Goal: Task Accomplishment & Management: Manage account settings

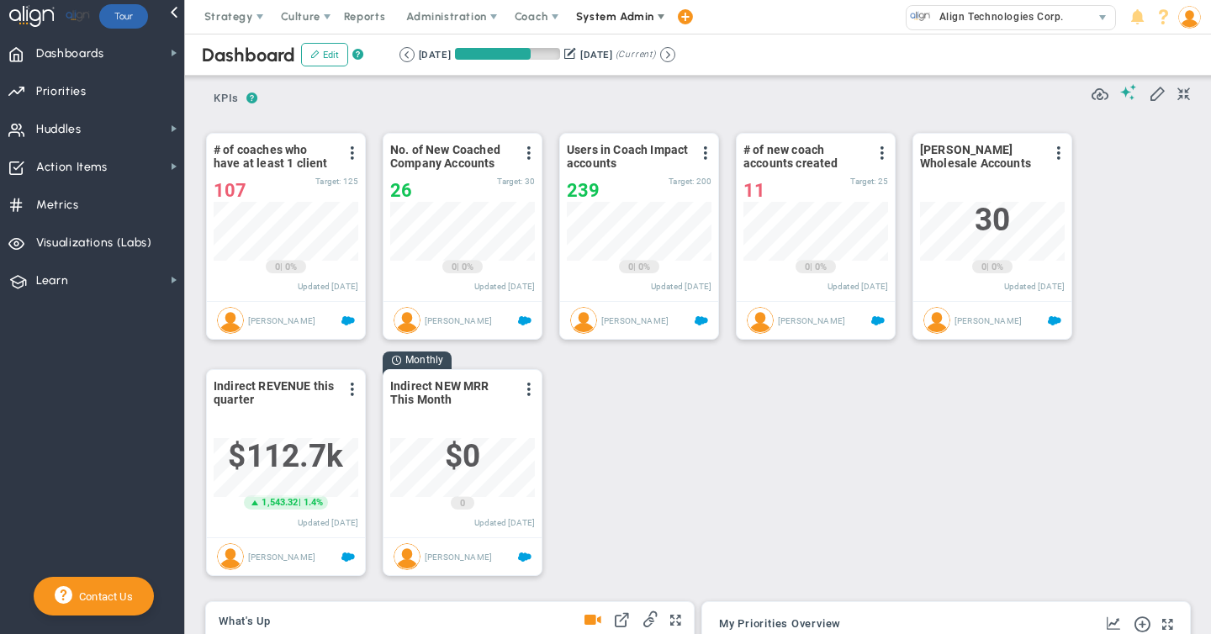
click at [620, 17] on span "System Admin" at bounding box center [615, 16] width 78 height 13
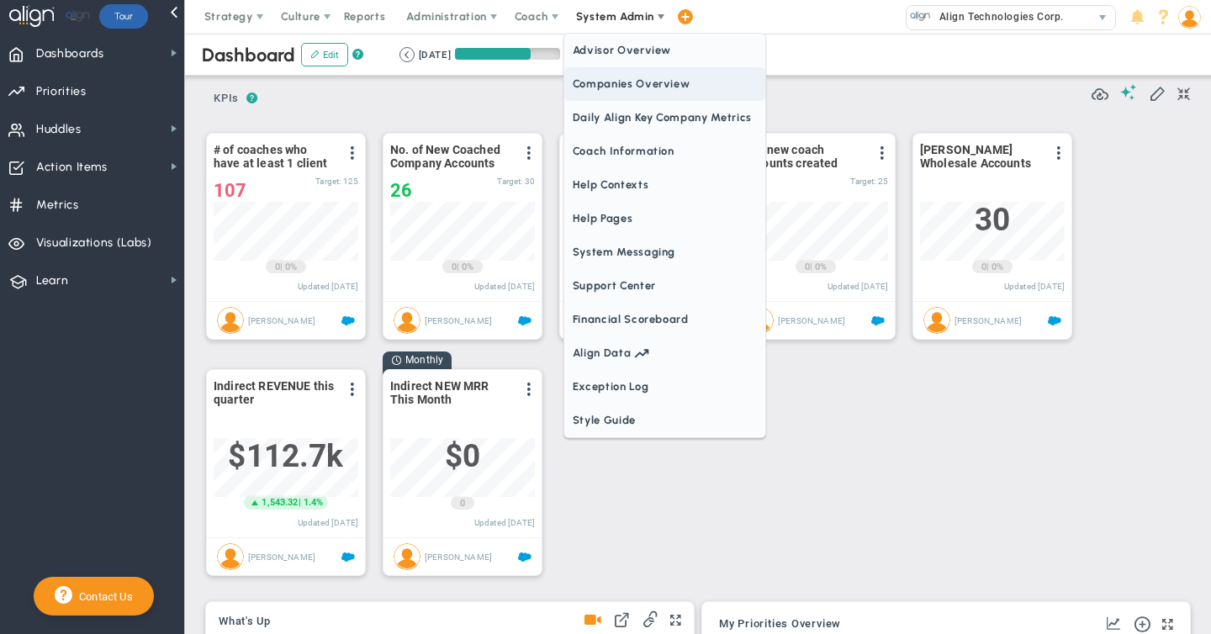
click at [604, 81] on span "Companies Overview" at bounding box center [664, 84] width 201 height 34
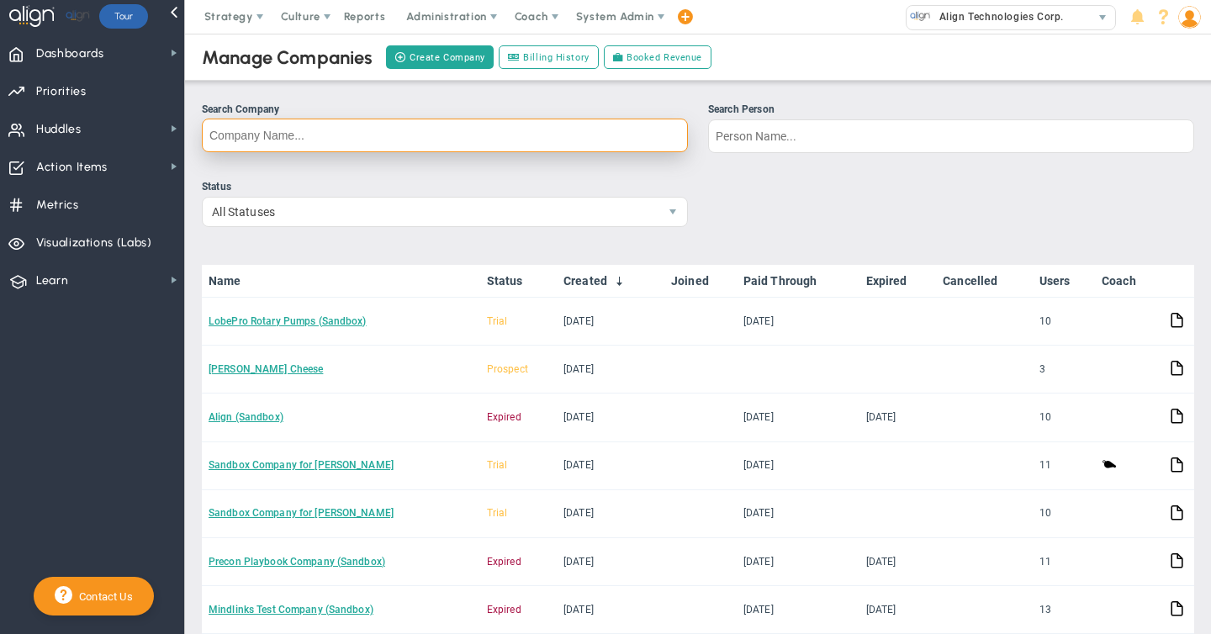
click at [300, 125] on input "Search Company" at bounding box center [445, 136] width 486 height 34
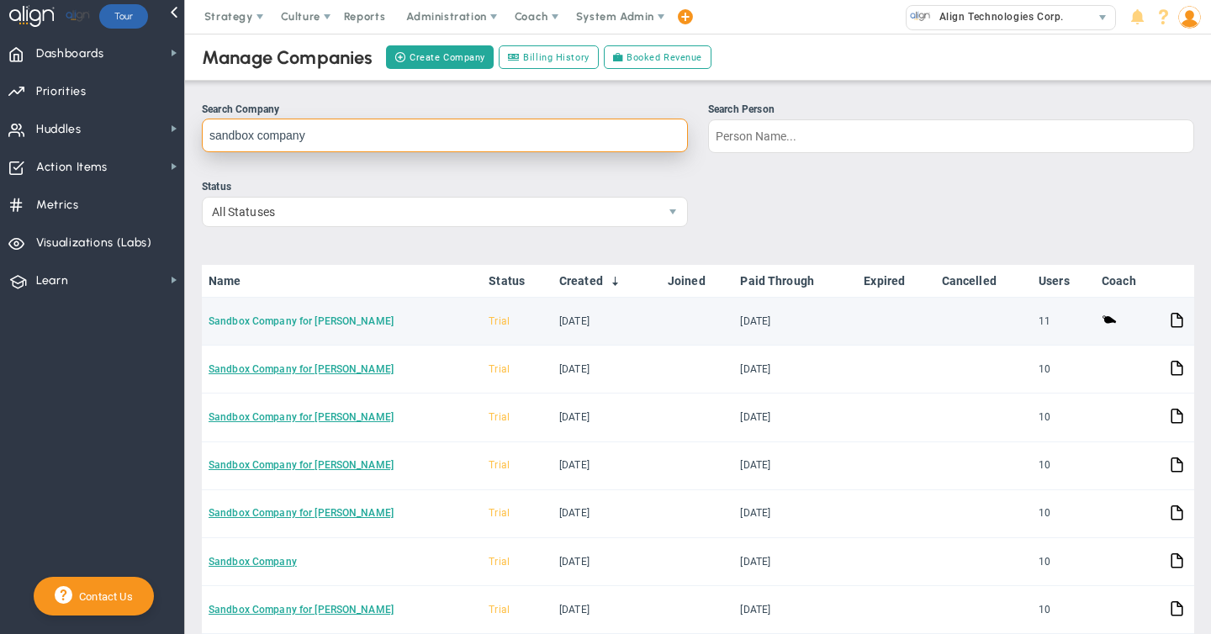
type input "sandbox company"
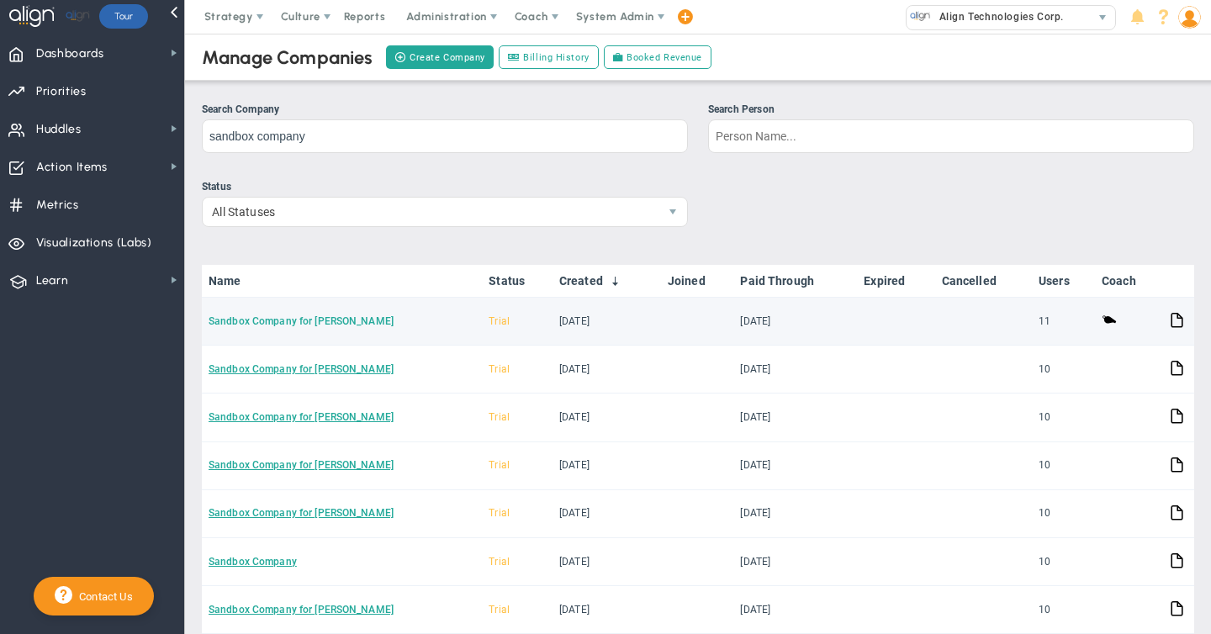
click at [299, 318] on link "Sandbox Company for [PERSON_NAME]" at bounding box center [301, 321] width 185 height 12
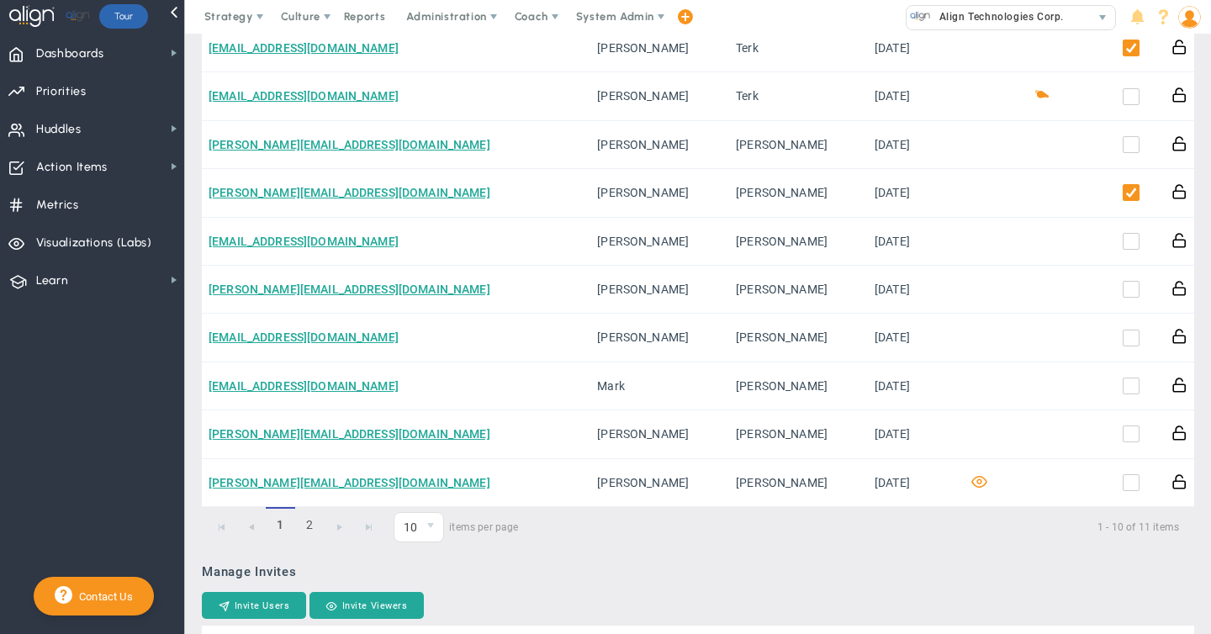
scroll to position [734, 0]
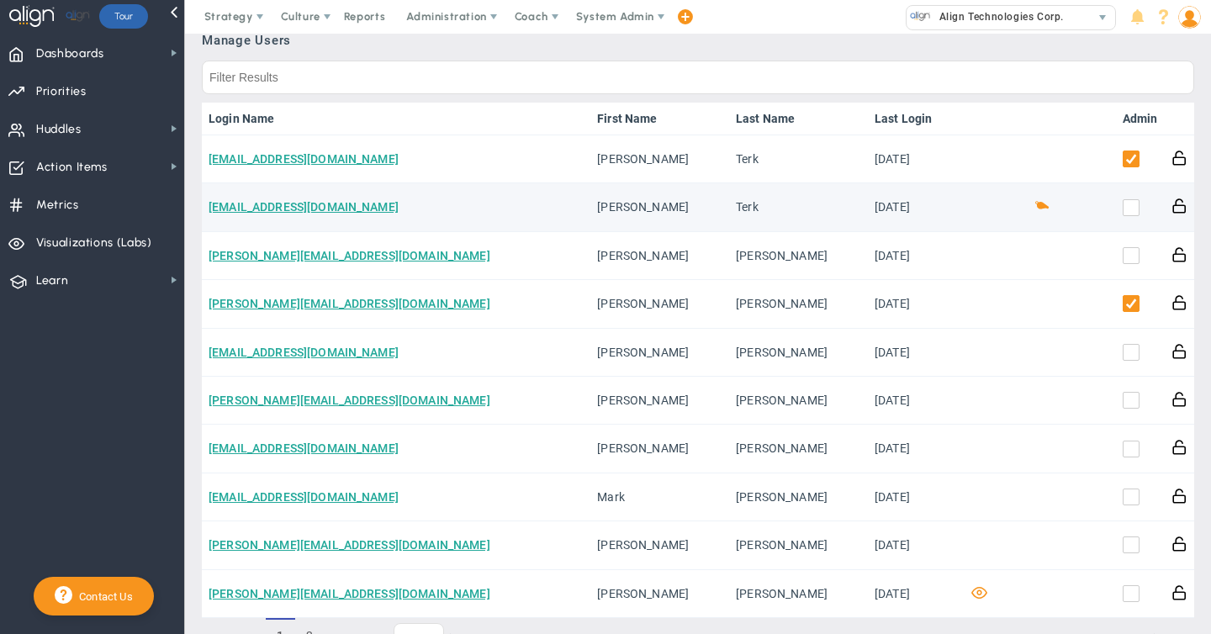
click at [1131, 215] on input "checkbox" at bounding box center [1135, 211] width 17 height 17
checkbox input "true"
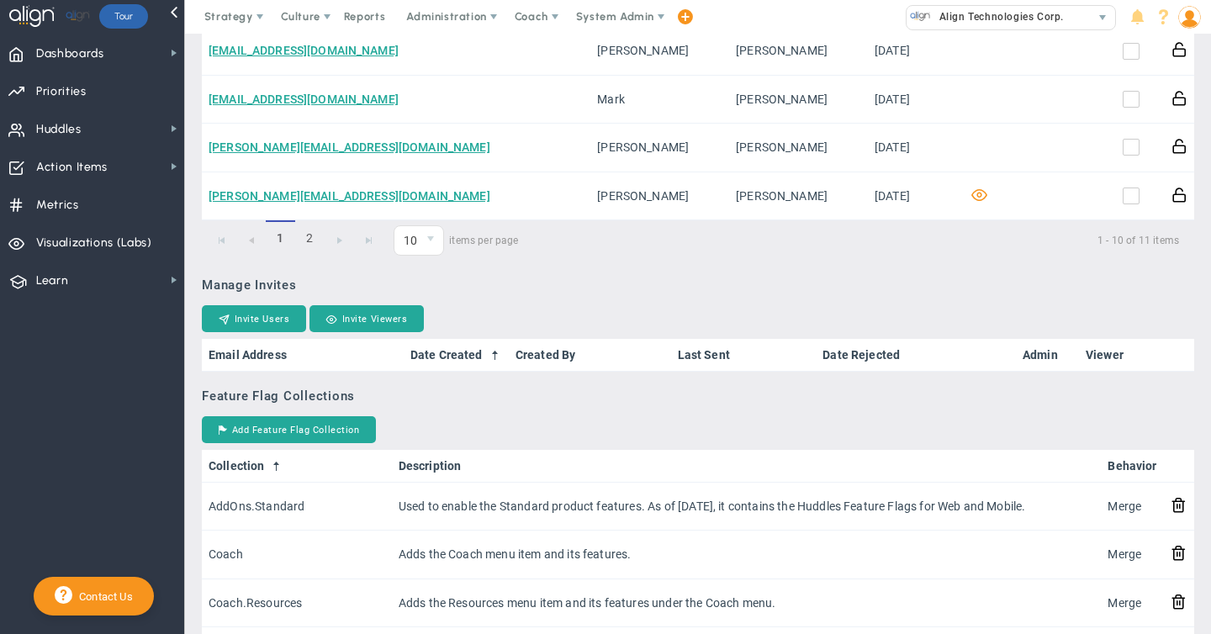
scroll to position [1288, 0]
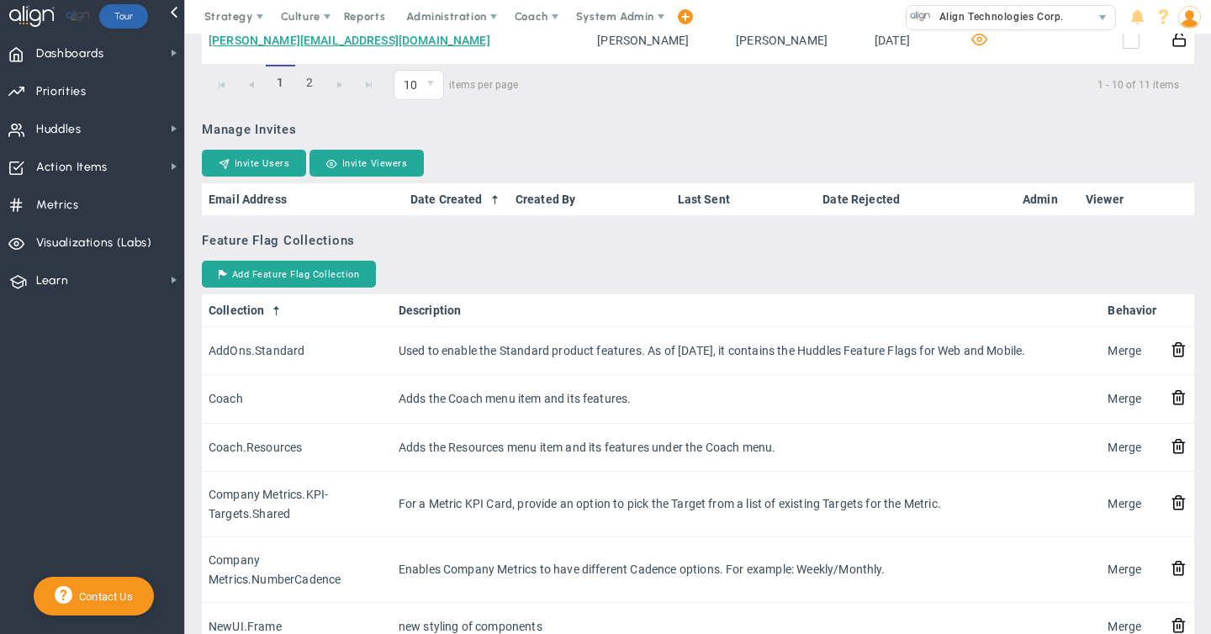
click at [1189, 24] on img at bounding box center [1190, 17] width 23 height 23
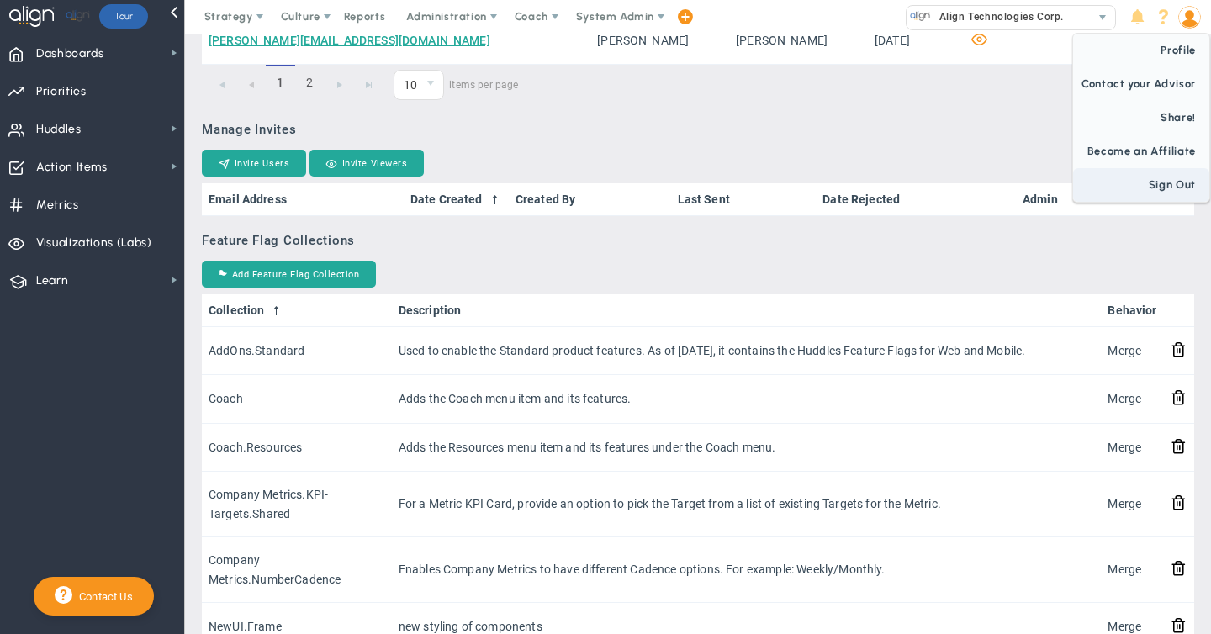
click at [1185, 183] on span "Sign Out" at bounding box center [1141, 185] width 136 height 34
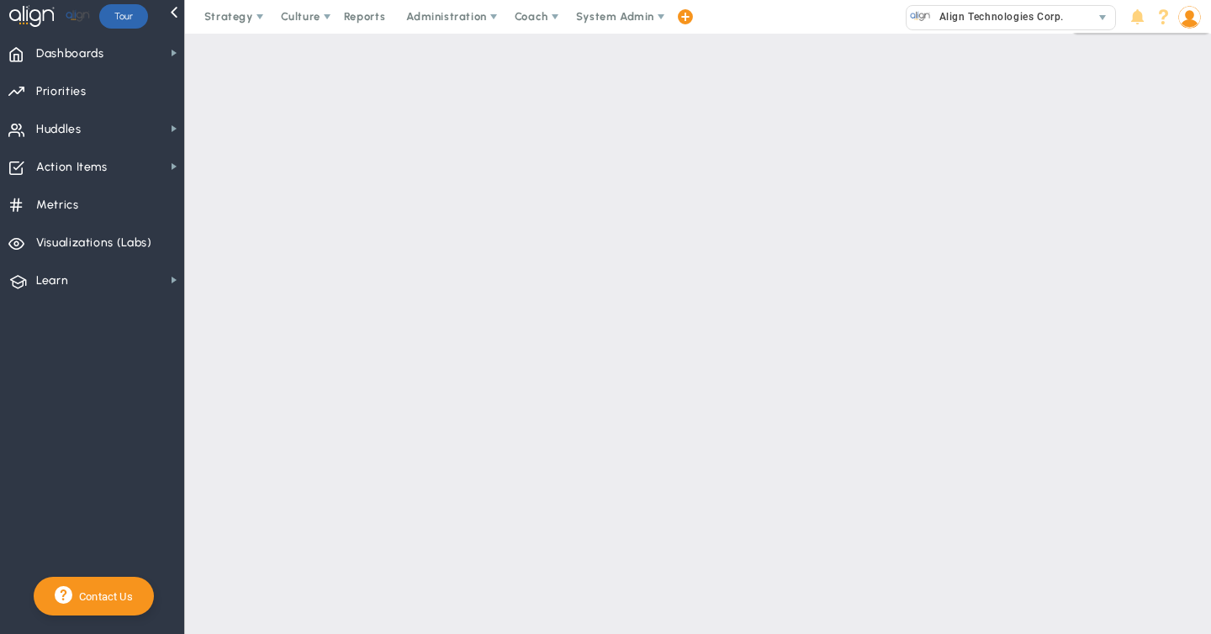
scroll to position [0, 0]
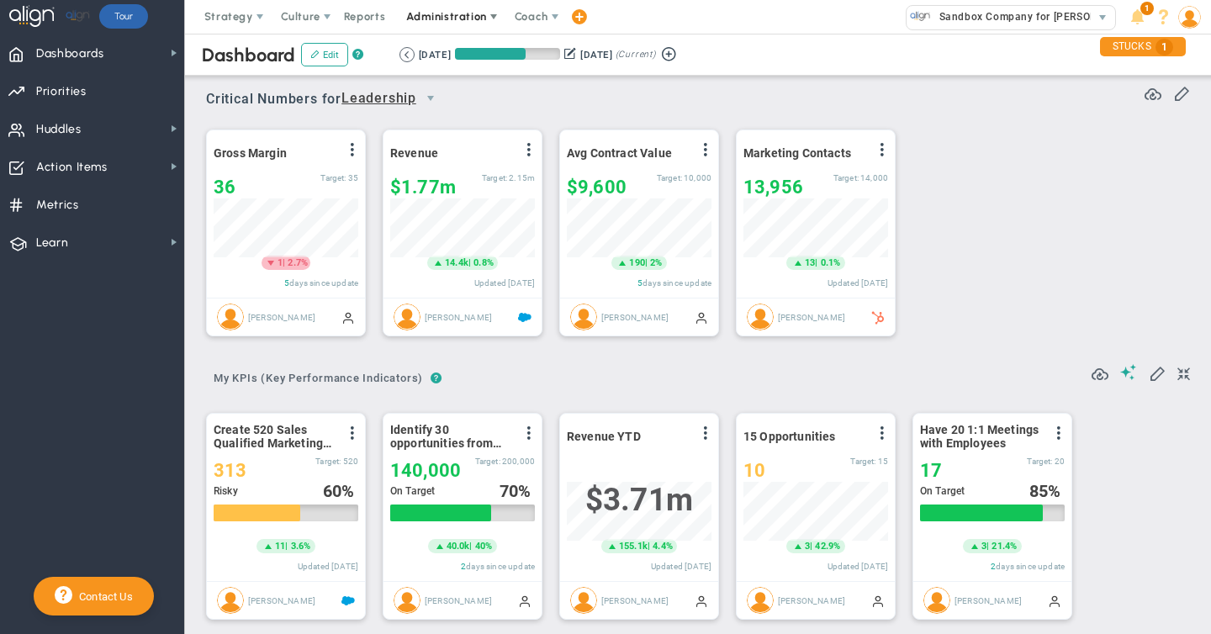
click at [430, 24] on span "Administration" at bounding box center [448, 17] width 108 height 34
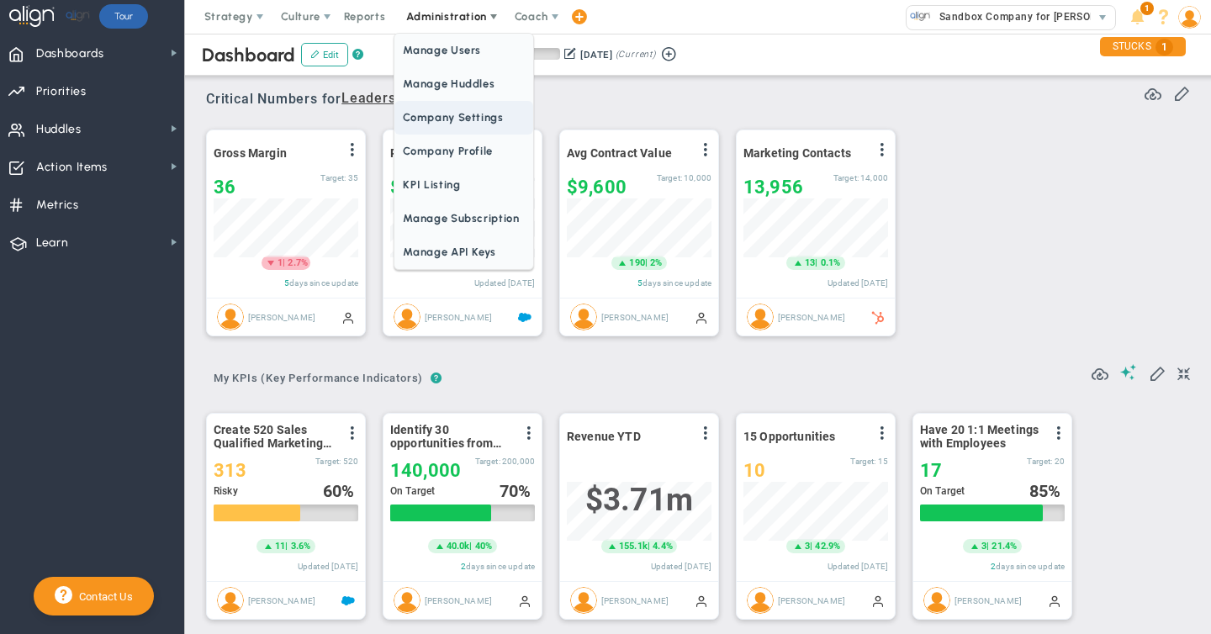
click at [421, 116] on span "Company Settings" at bounding box center [464, 118] width 138 height 34
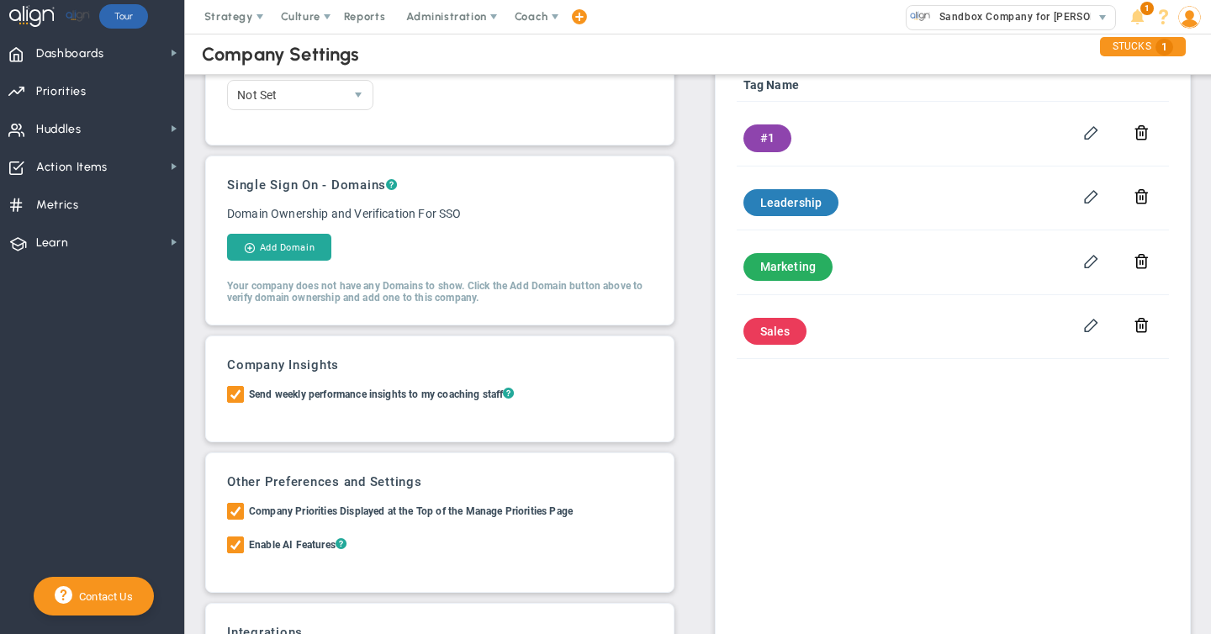
scroll to position [97, 0]
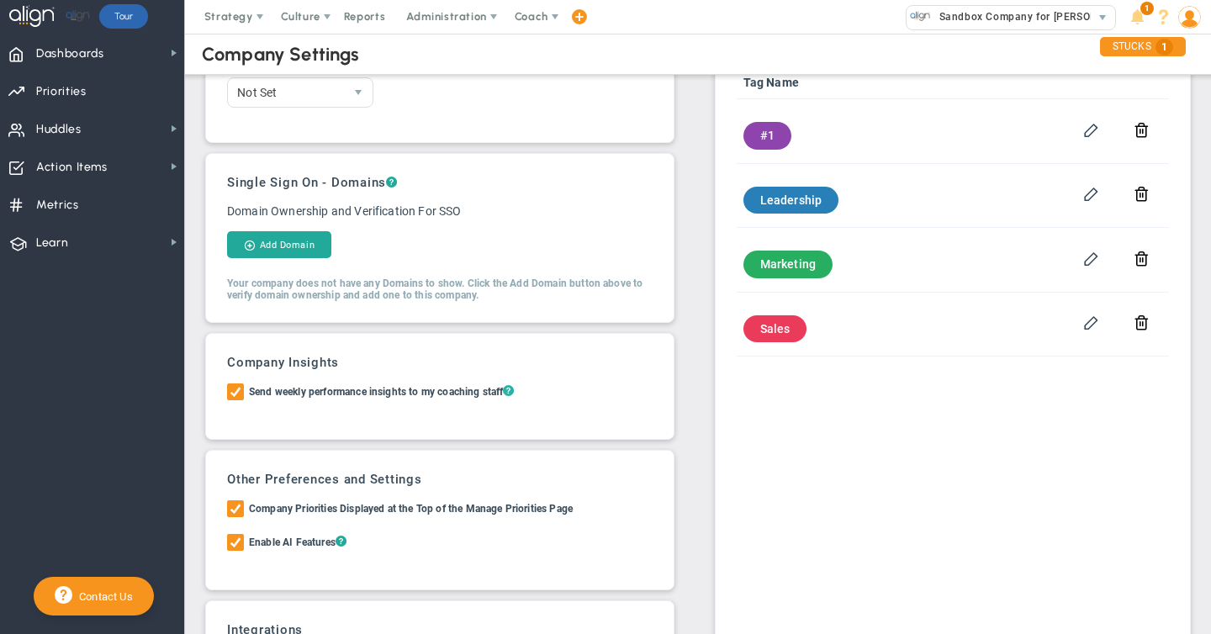
click at [514, 388] on span "?" at bounding box center [508, 391] width 11 height 15
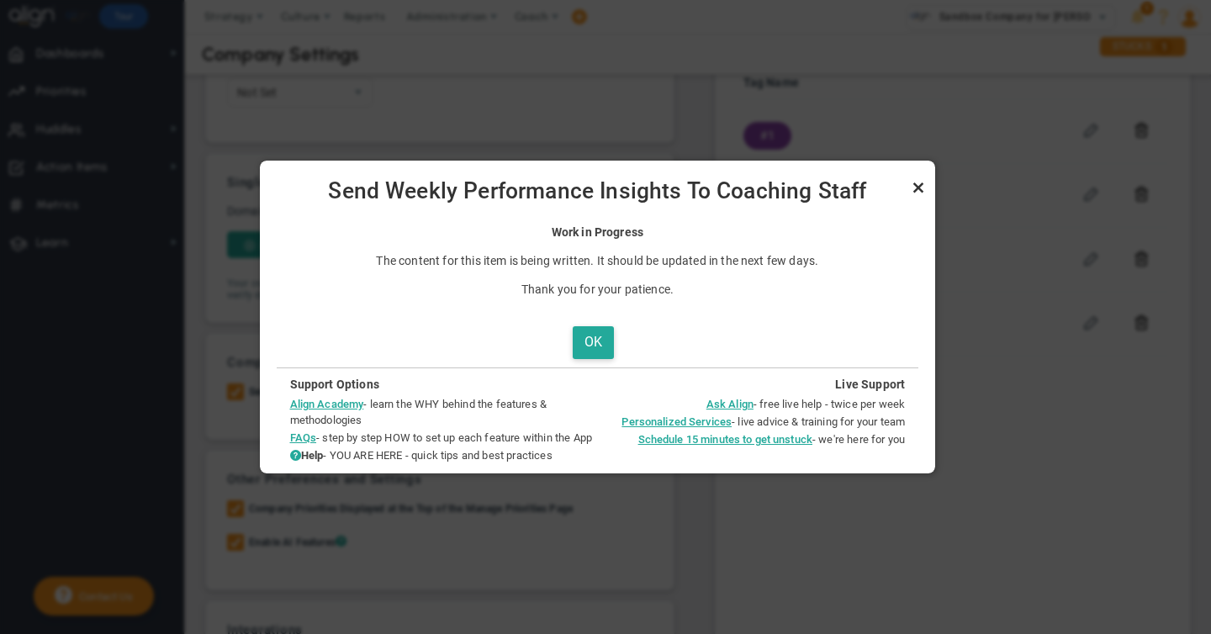
click at [929, 188] on link "Close" at bounding box center [919, 187] width 20 height 20
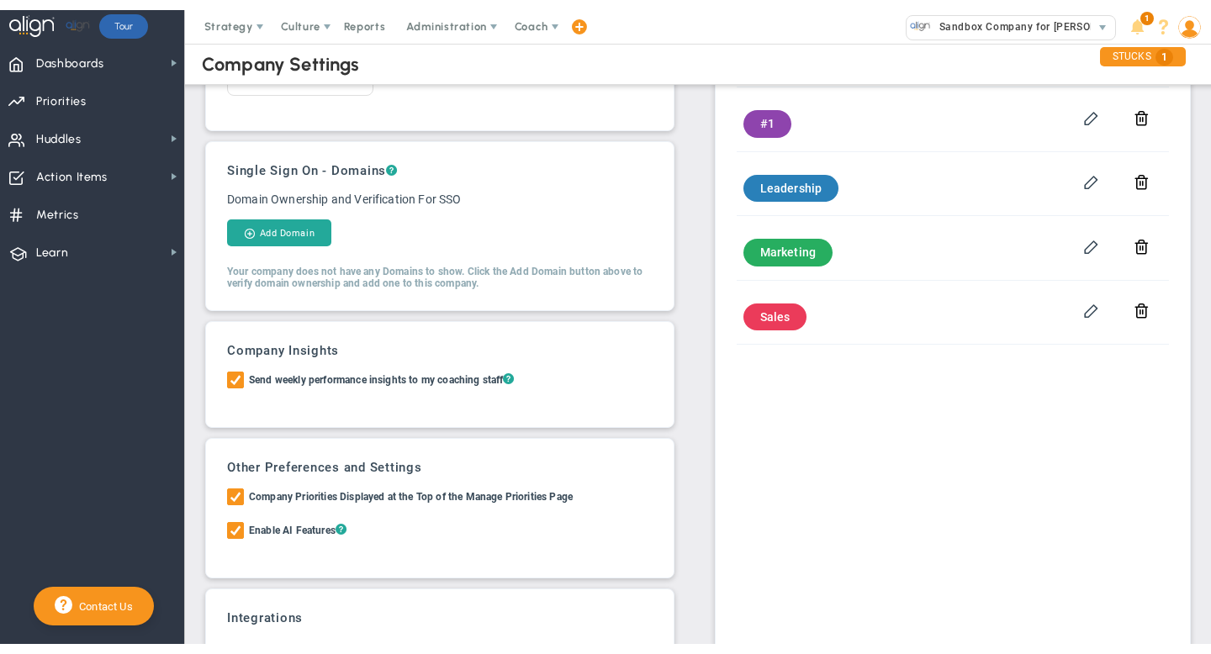
scroll to position [119, 0]
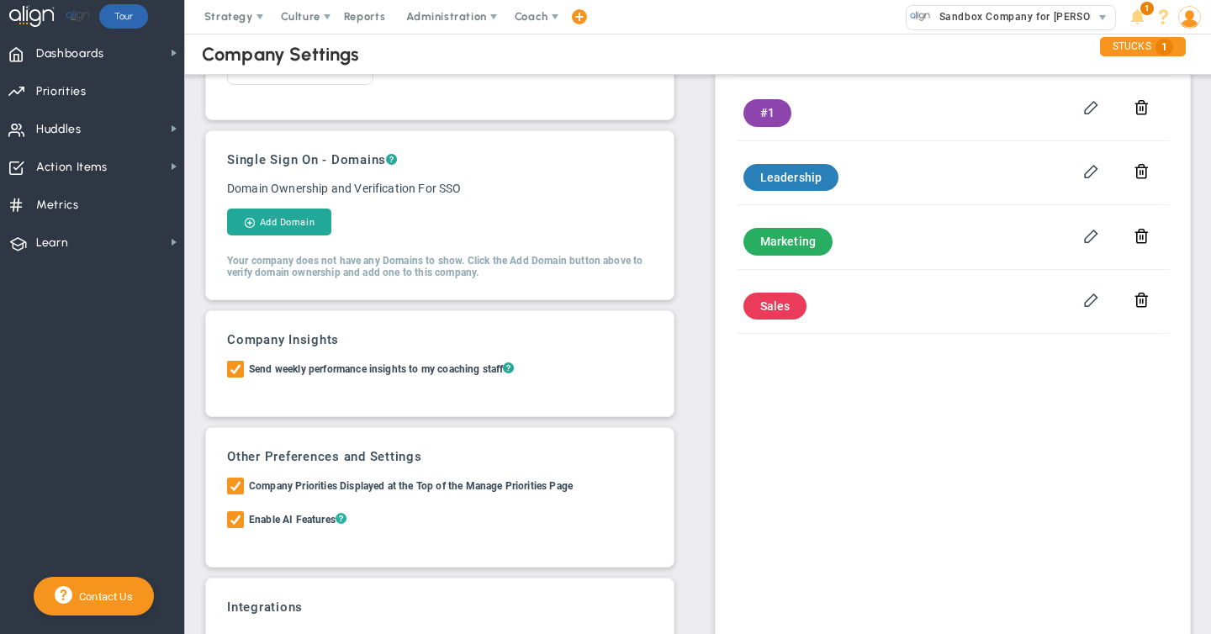
click at [346, 517] on span "?" at bounding box center [341, 518] width 11 height 15
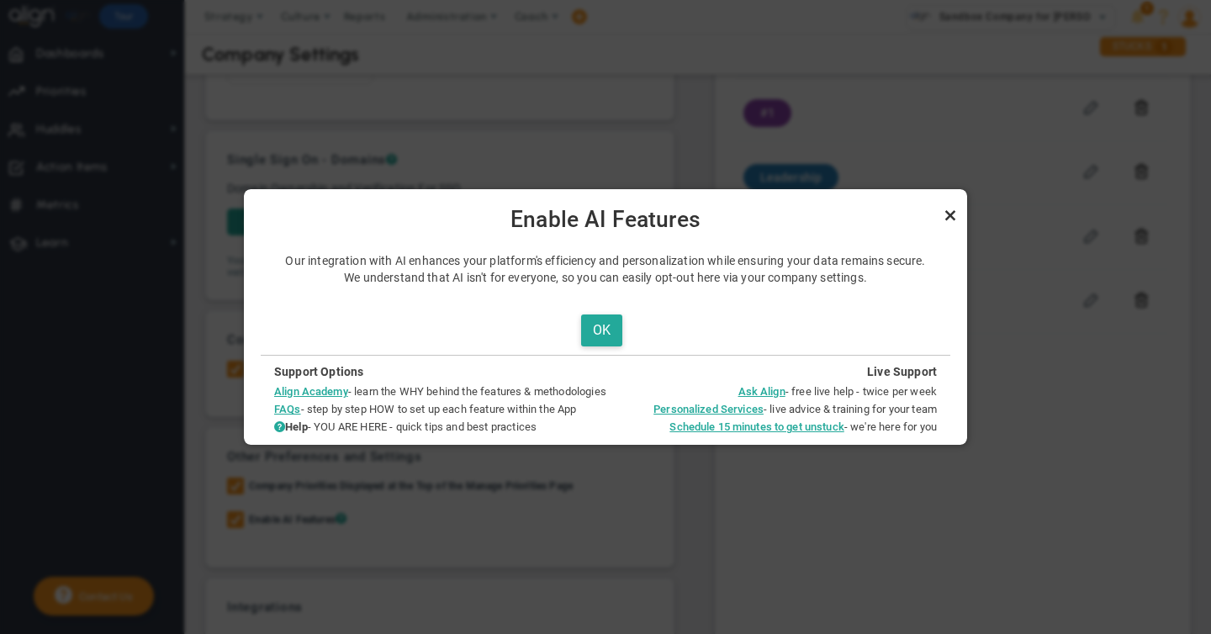
click at [948, 214] on link "Close" at bounding box center [950, 215] width 20 height 20
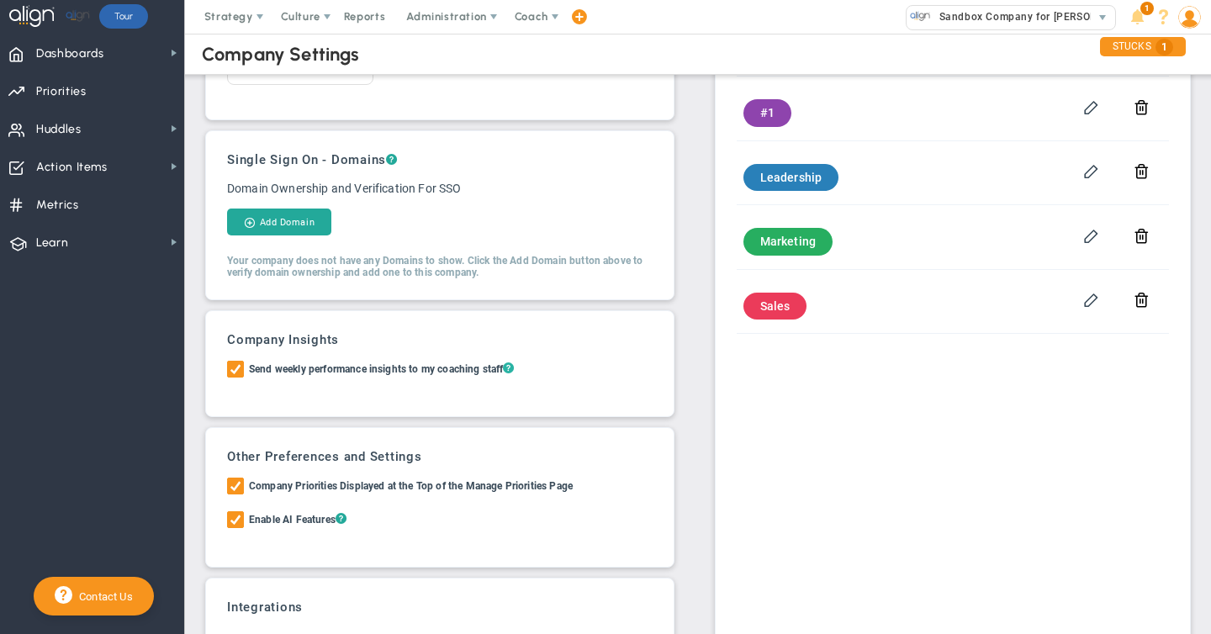
click at [514, 366] on span "?" at bounding box center [508, 368] width 11 height 15
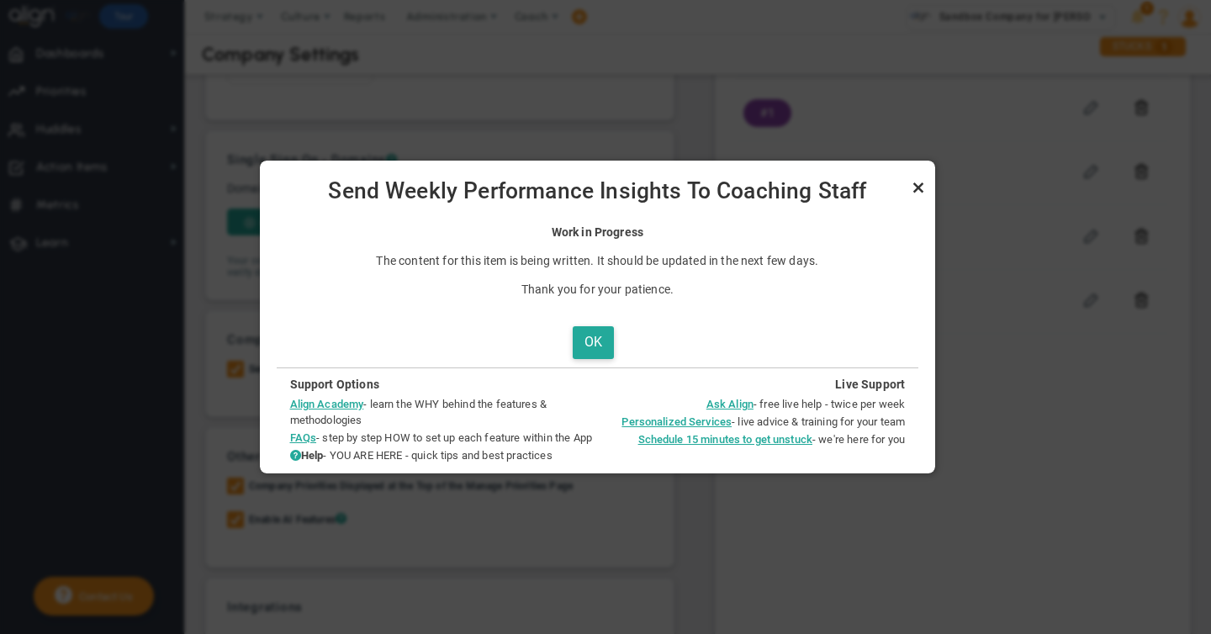
click at [929, 188] on link "Close" at bounding box center [919, 187] width 20 height 20
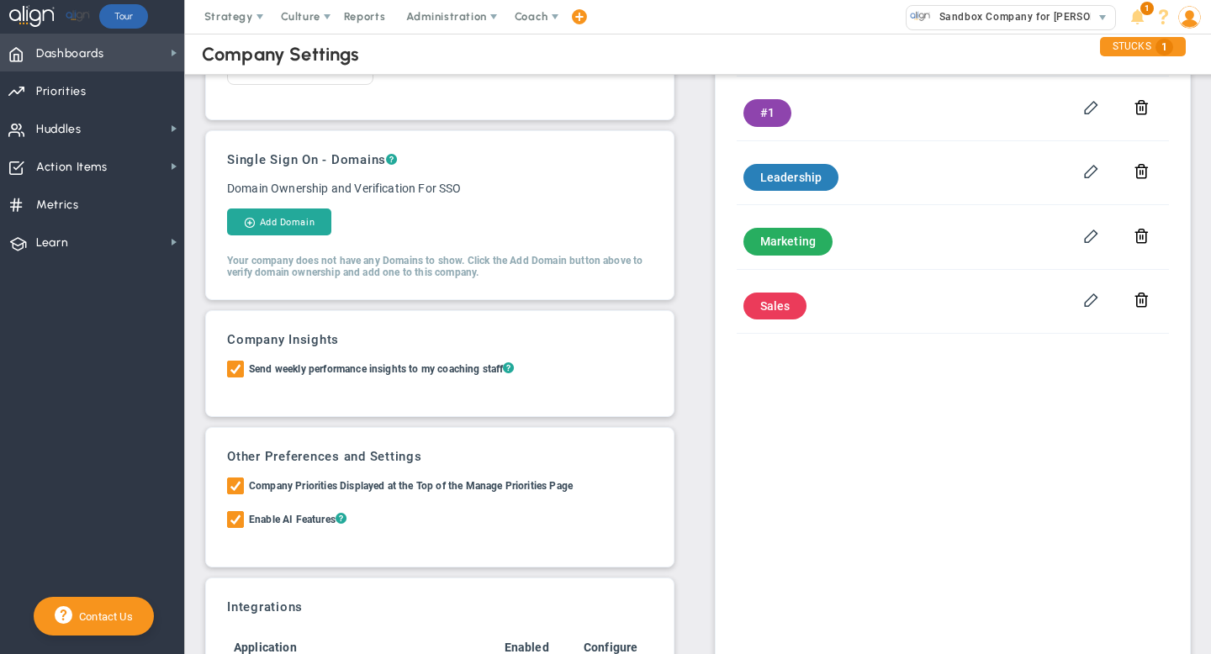
click at [50, 50] on span "Dashboards" at bounding box center [70, 53] width 68 height 35
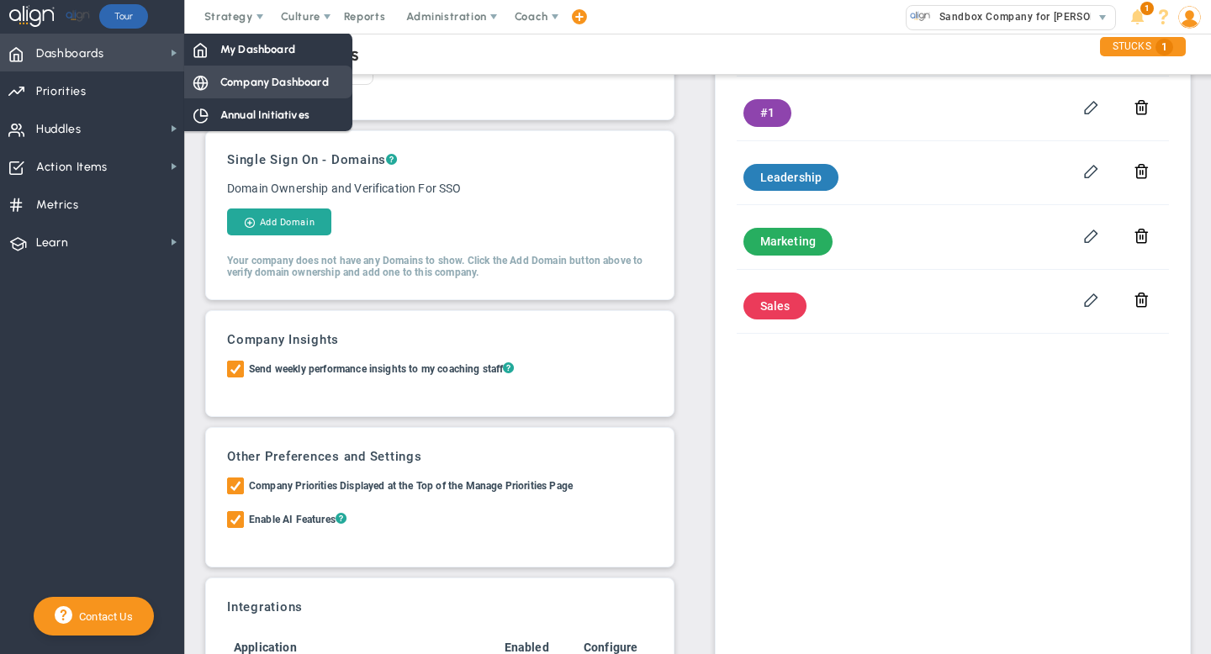
click at [278, 81] on span "Company Dashboard" at bounding box center [274, 82] width 109 height 16
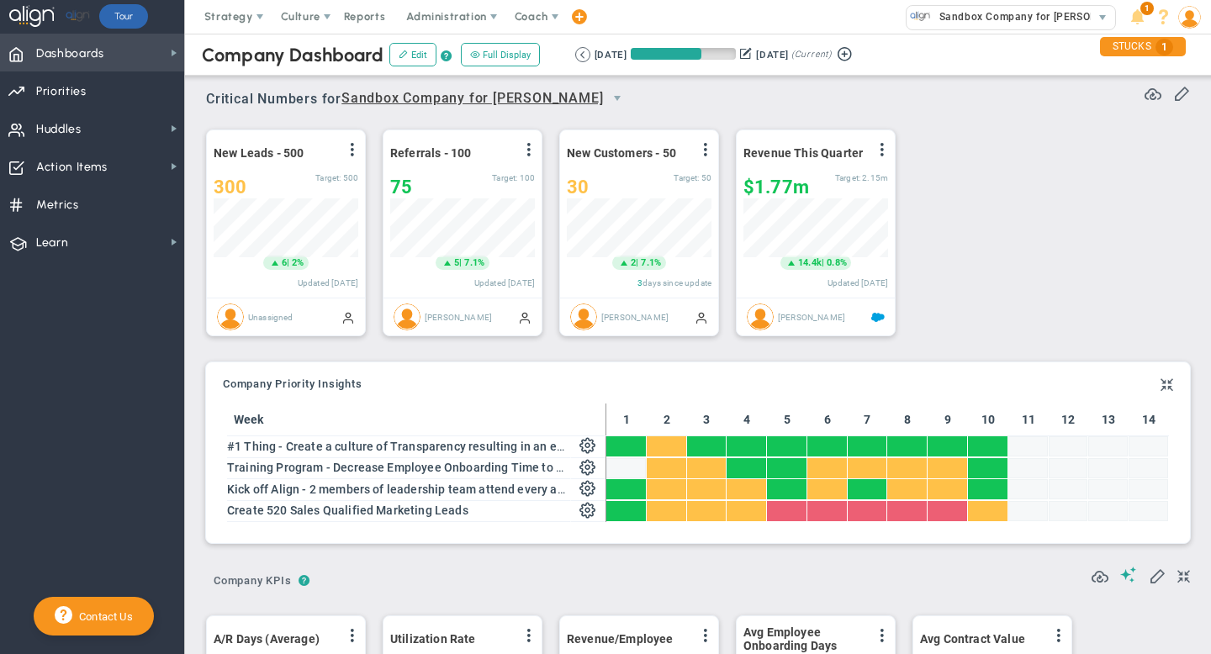
scroll to position [841167, 841082]
click at [1062, 16] on span "Sandbox Company for [PERSON_NAME]" at bounding box center [1034, 17] width 206 height 22
click at [1020, 188] on div "New Leads - 500 View Historical Graph Edit Make "No Change" Update Add Past Upd…" at bounding box center [691, 233] width 1005 height 236
click at [449, 10] on span "Administration" at bounding box center [446, 16] width 80 height 13
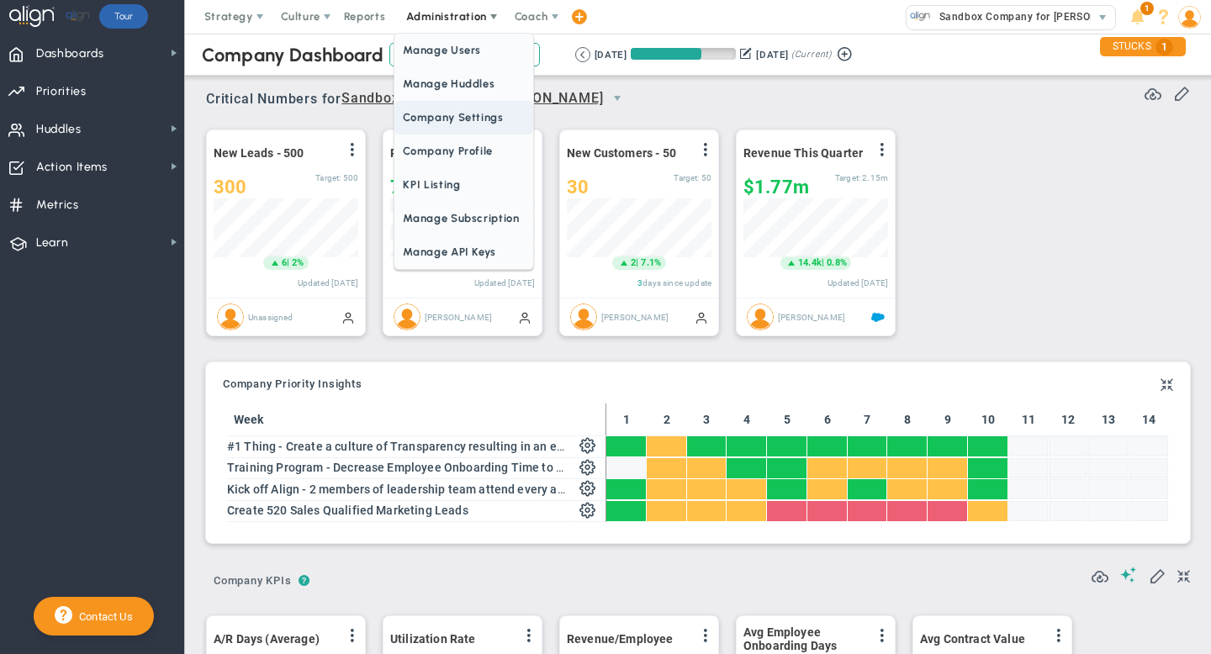
click at [446, 124] on span "Company Settings" at bounding box center [464, 118] width 138 height 34
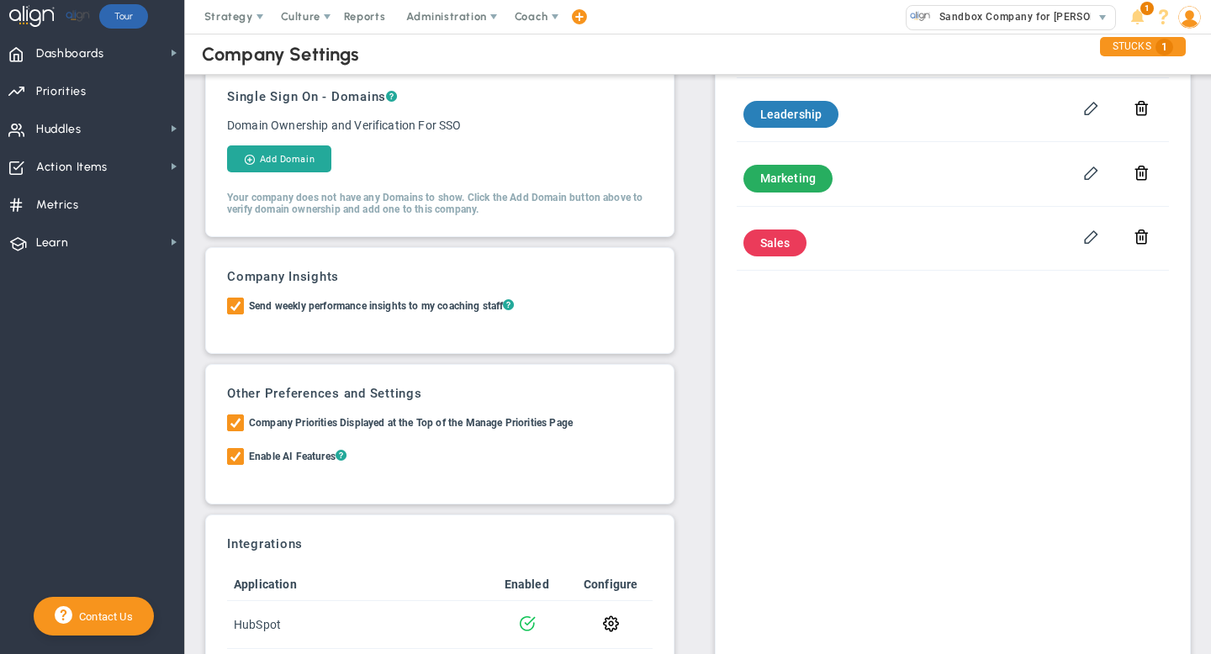
scroll to position [187, 0]
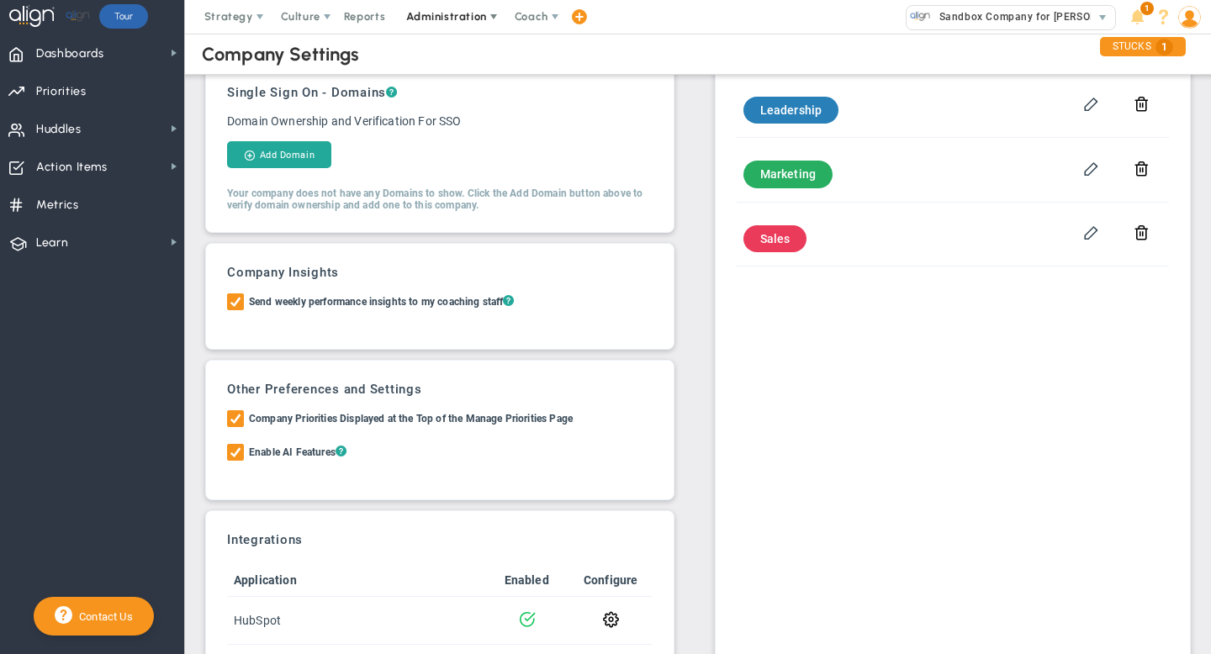
click at [453, 16] on span "Administration" at bounding box center [446, 16] width 80 height 13
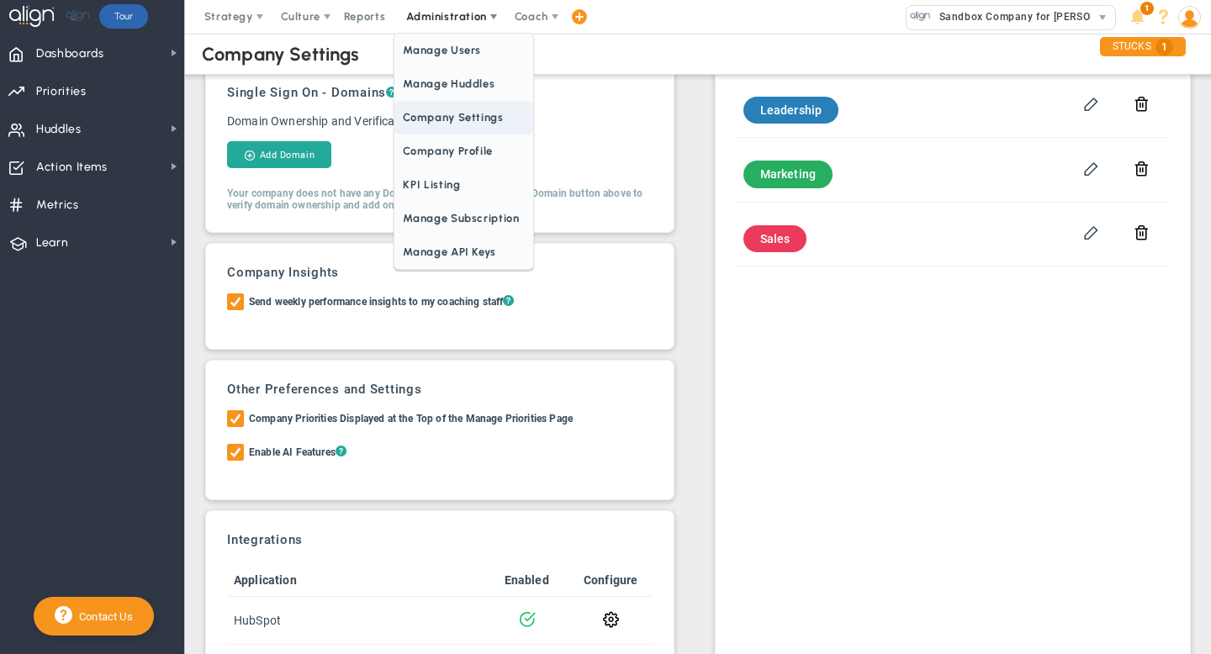
click at [442, 120] on span "Company Settings" at bounding box center [464, 118] width 138 height 34
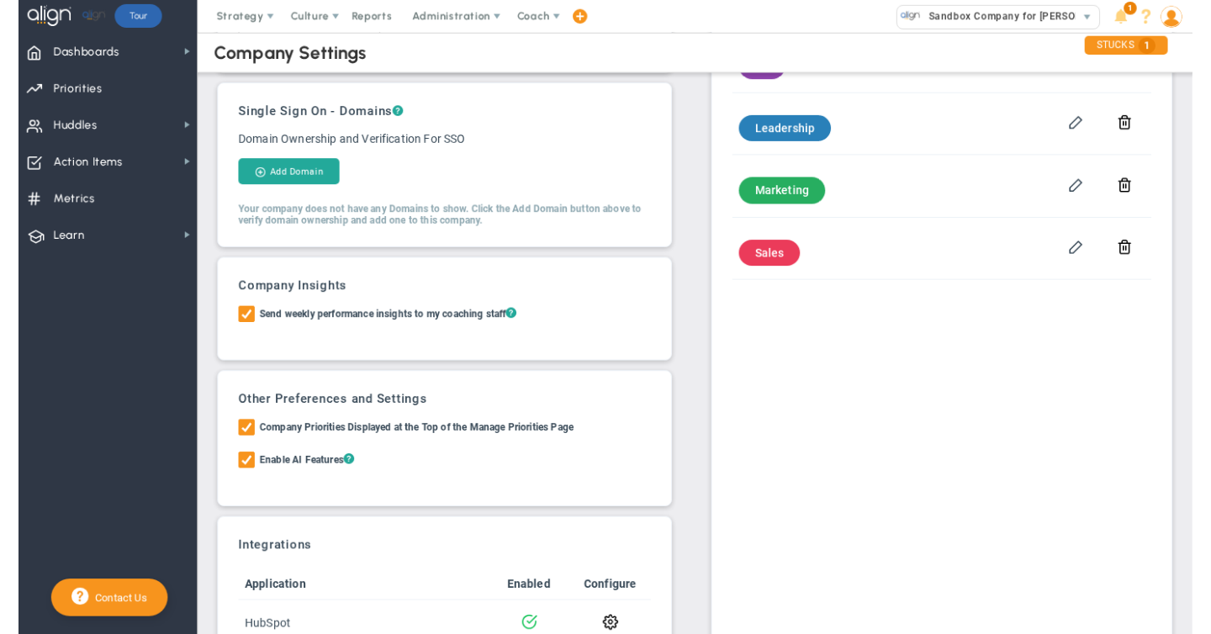
scroll to position [180, 0]
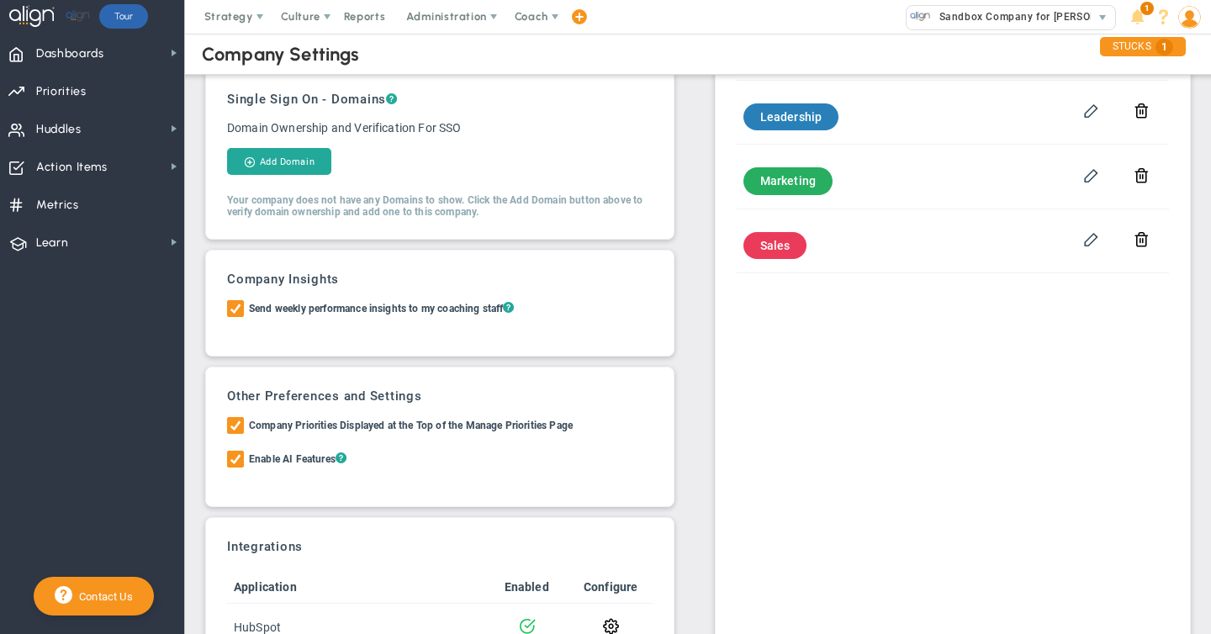
click at [1192, 18] on img at bounding box center [1190, 17] width 23 height 23
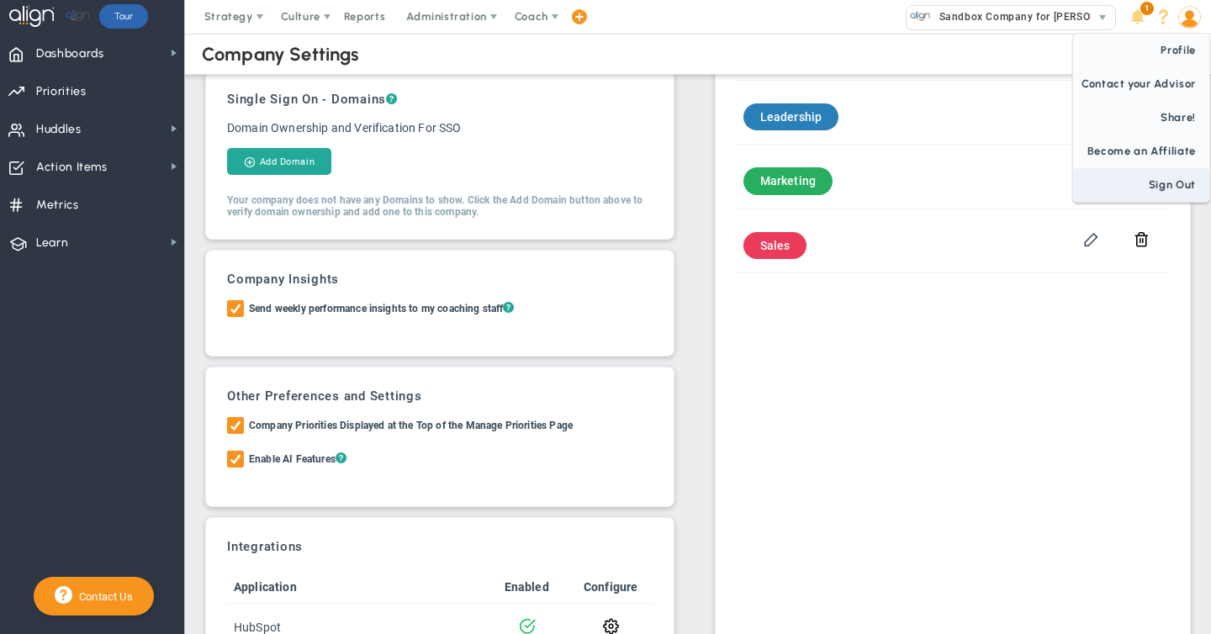
click at [1172, 181] on span "Sign Out" at bounding box center [1141, 185] width 136 height 34
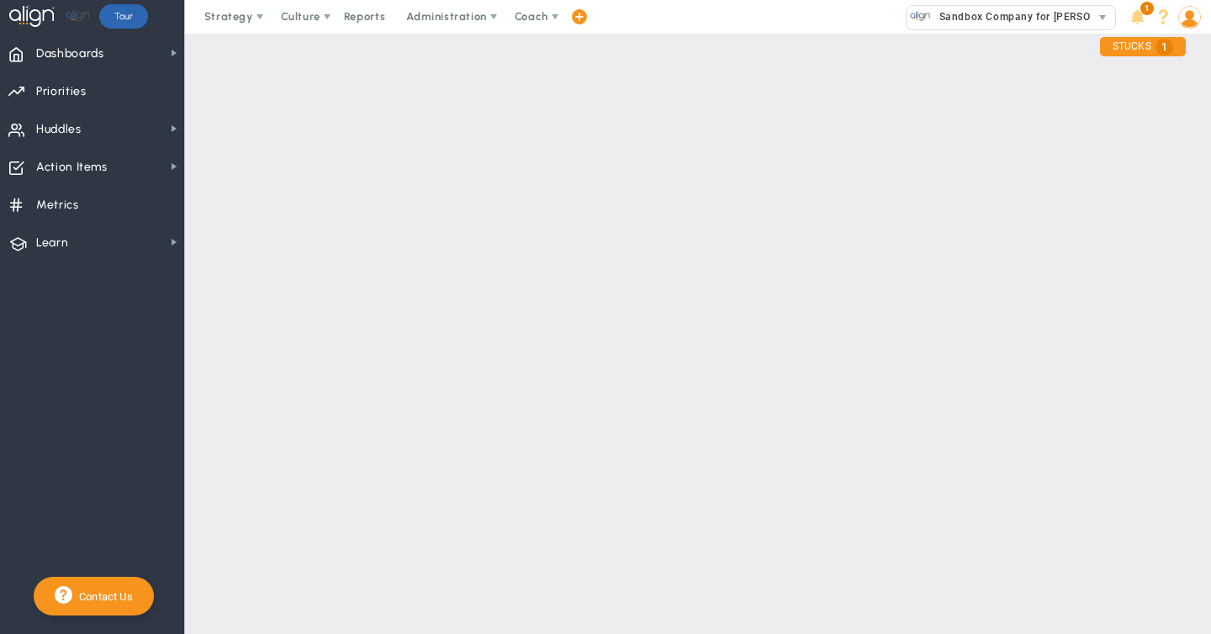
scroll to position [0, 0]
